Goal: Check status

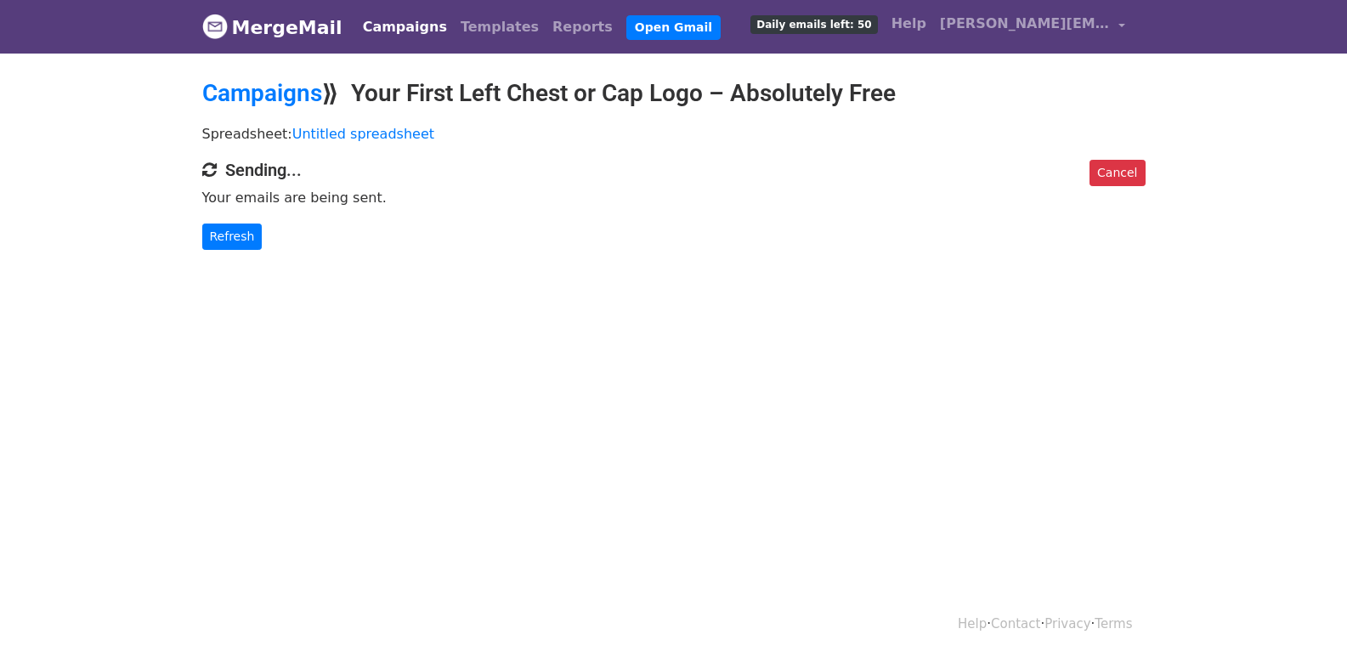
click at [206, 221] on div "Cancel Sending... Your emails are being sent. Refresh" at bounding box center [674, 205] width 969 height 90
click at [223, 240] on link "Refresh" at bounding box center [232, 237] width 60 height 26
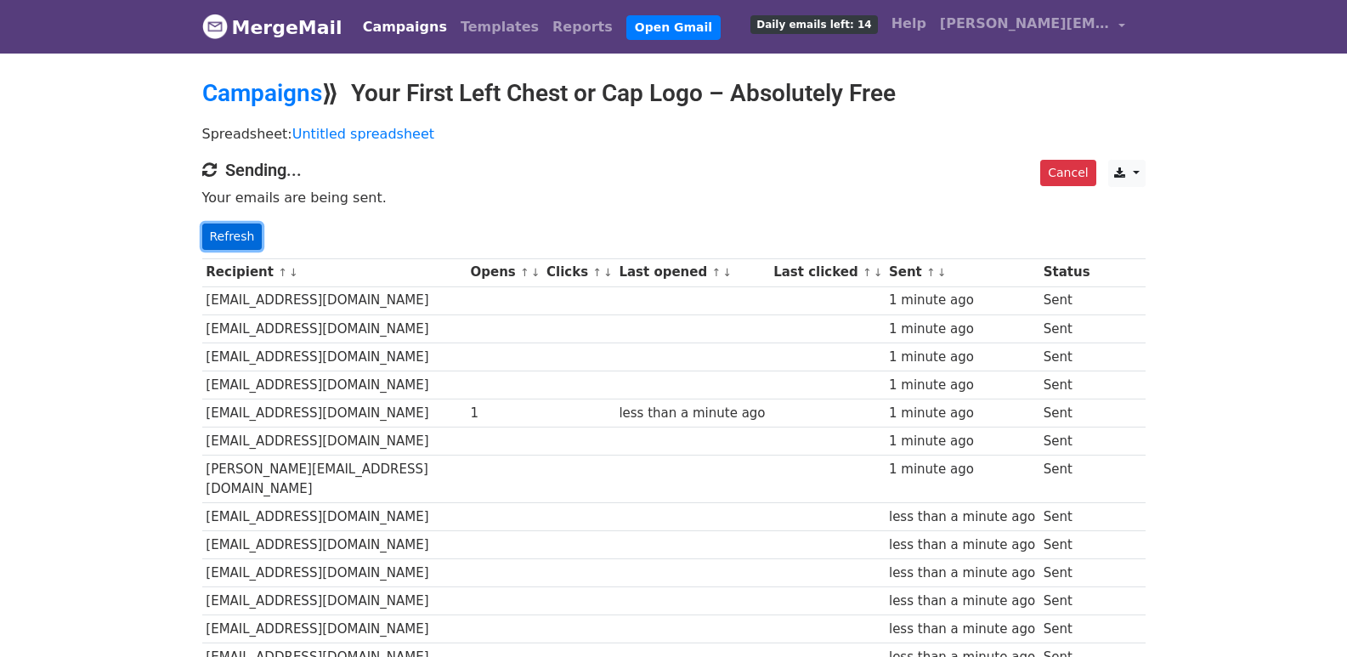
click at [226, 228] on link "Refresh" at bounding box center [232, 237] width 60 height 26
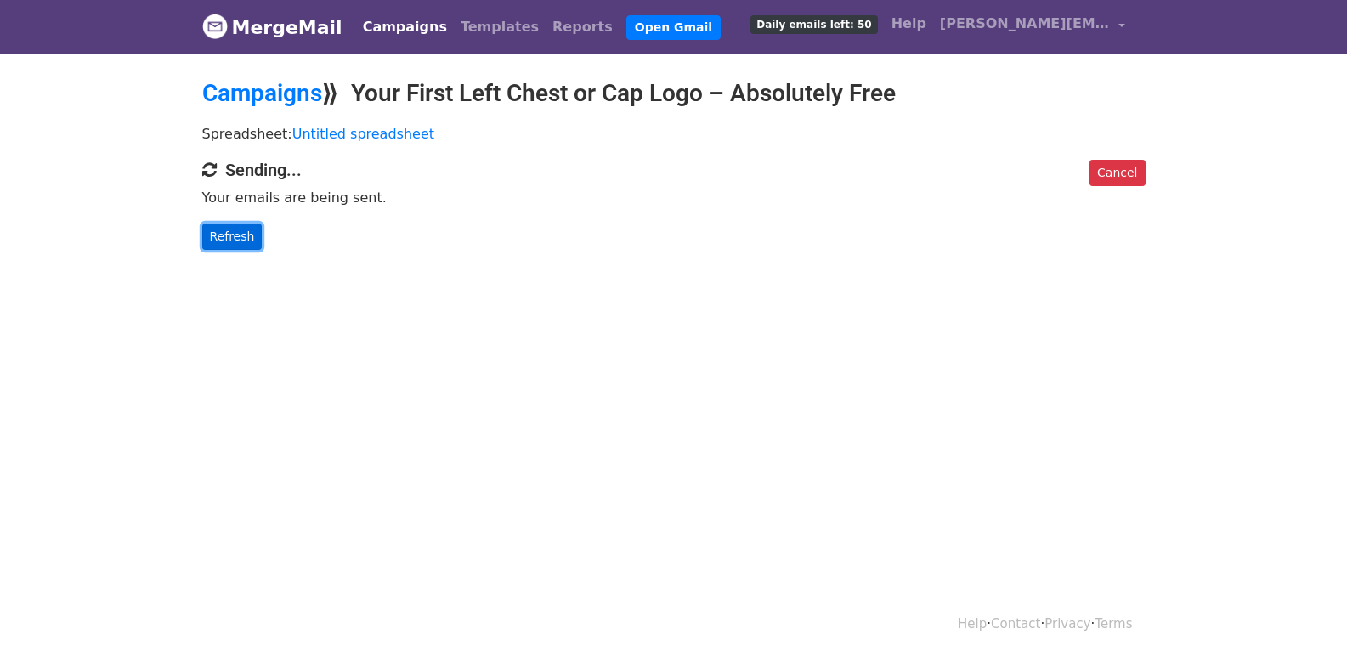
click at [208, 241] on link "Refresh" at bounding box center [232, 237] width 60 height 26
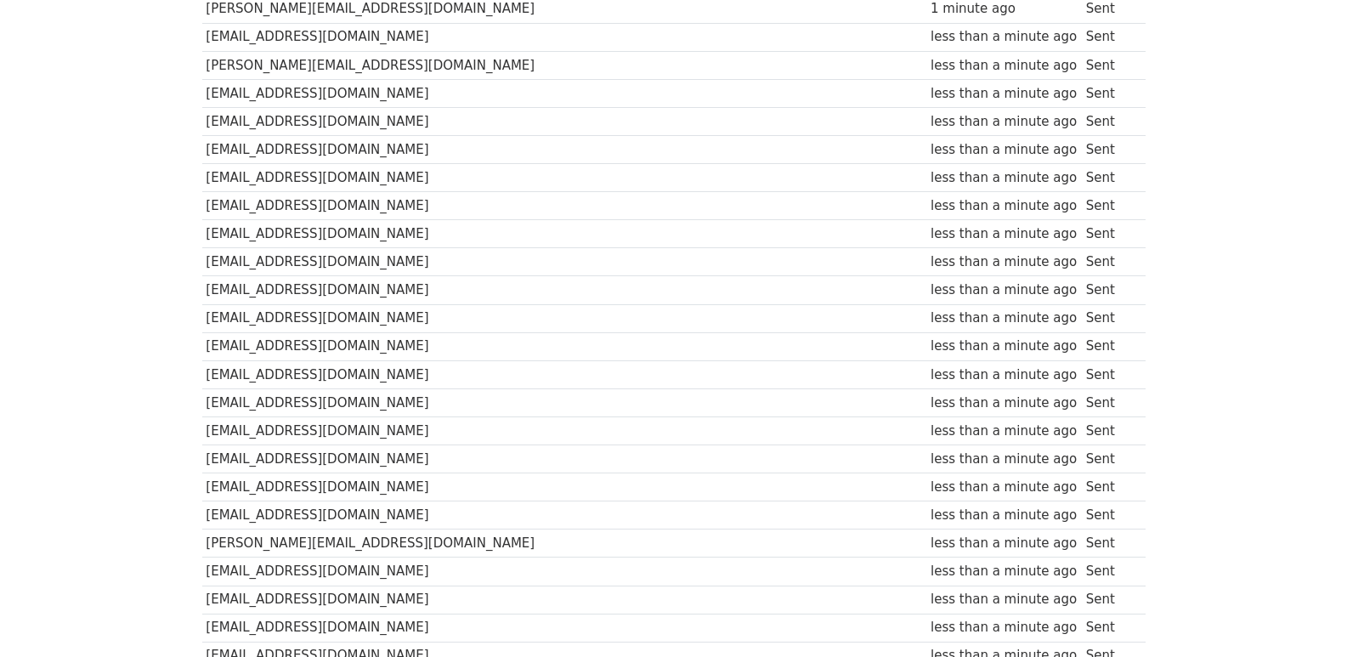
scroll to position [1183, 0]
